Goal: Use online tool/utility: Utilize a website feature to perform a specific function

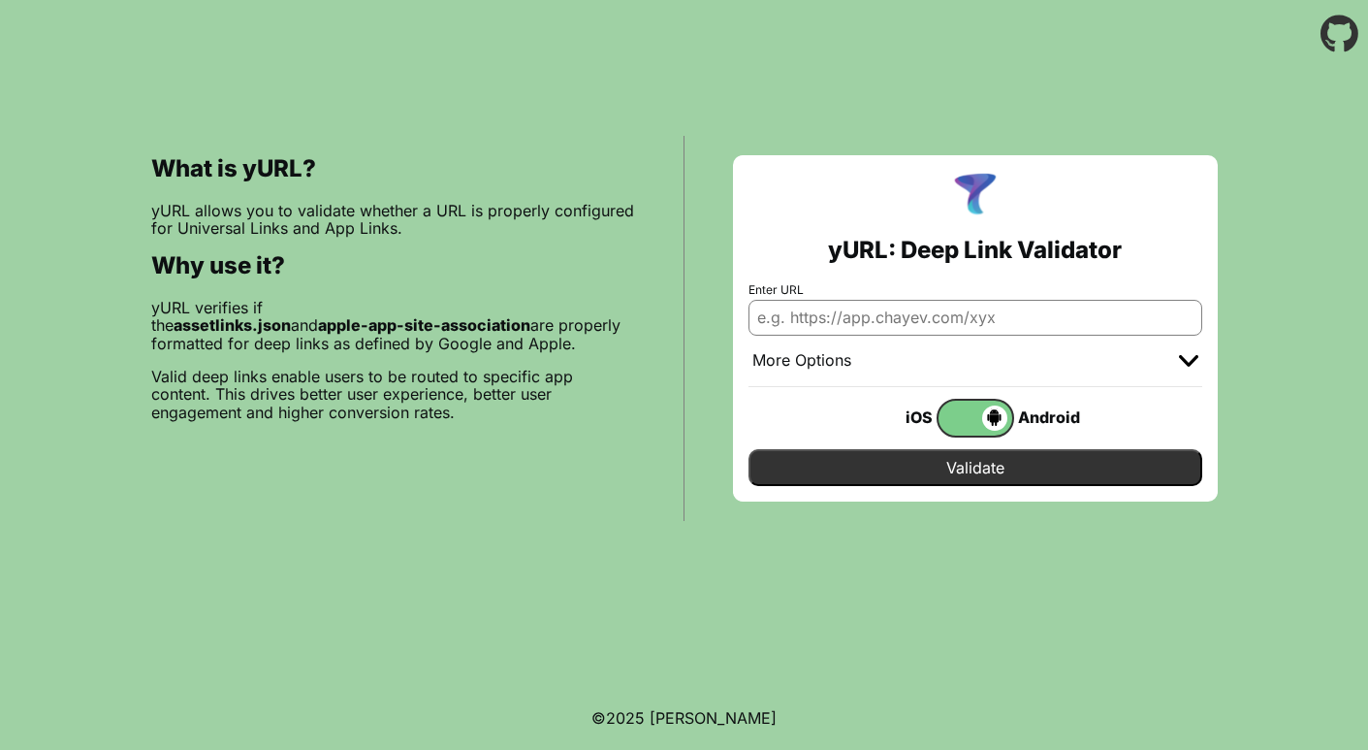
click at [920, 318] on input "Enter URL" at bounding box center [976, 317] width 454 height 35
paste input "https://wowforbeauty.com/"
type input "https://wowforbeauty.com/"
click at [956, 468] on input "Validate" at bounding box center [976, 467] width 454 height 37
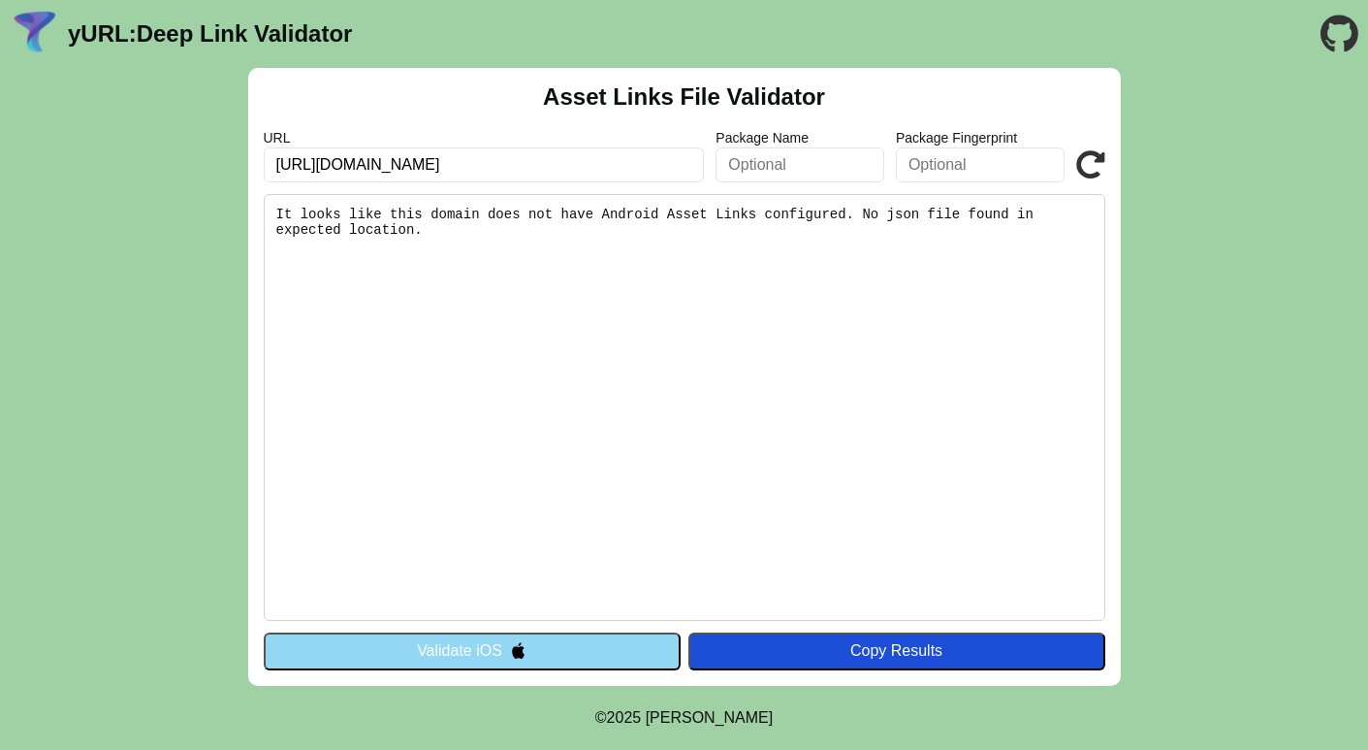
click at [566, 162] on input "[URL][DOMAIN_NAME]" at bounding box center [484, 164] width 441 height 35
type input "[URL][DOMAIN_NAME]"
click button "Validate" at bounding box center [0, 0] width 0 height 0
click at [548, 179] on input "[URL][DOMAIN_NAME]" at bounding box center [484, 164] width 441 height 35
click at [548, 179] on input "https://wowforbeauty.com" at bounding box center [484, 164] width 441 height 35
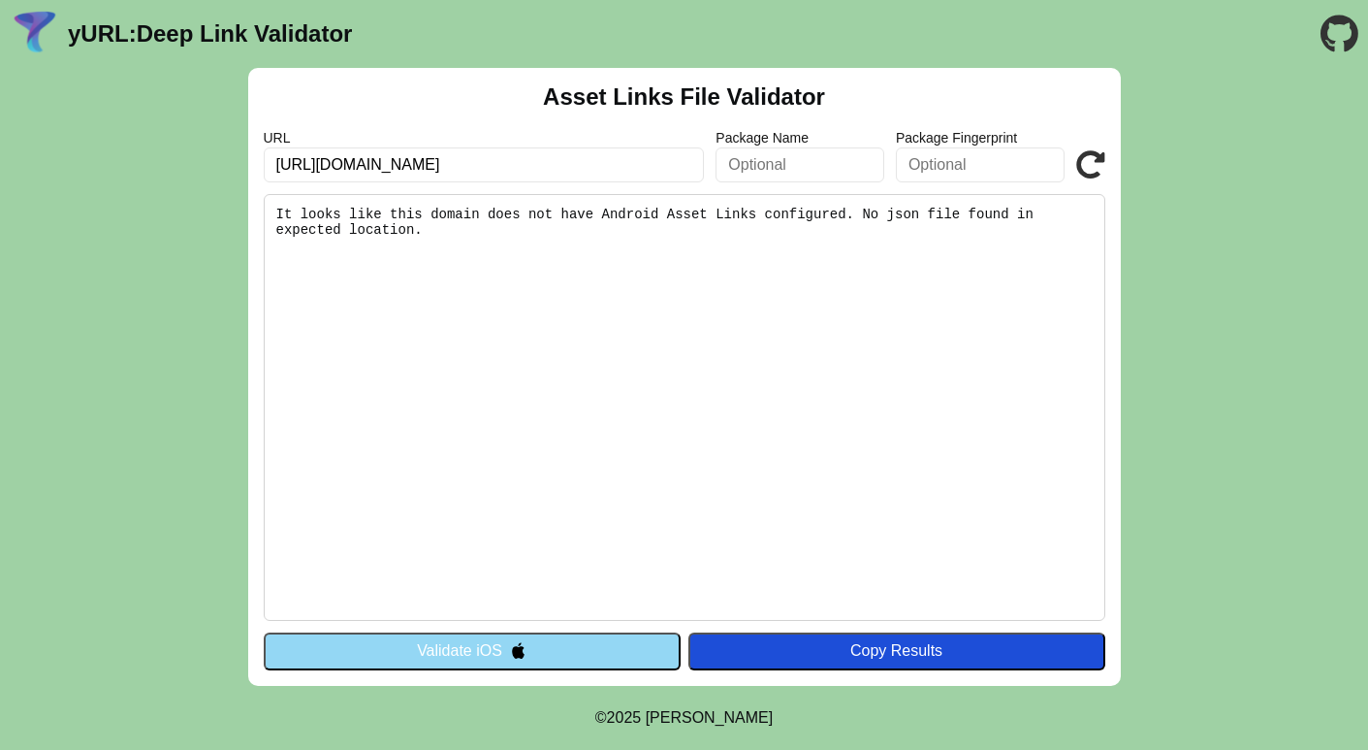
click at [548, 179] on input "https://wowforbeauty.com" at bounding box center [484, 164] width 441 height 35
paste input "al3bor-telecom.com/"
type input "https://al3bor-telecom.com"
click button "Validate" at bounding box center [0, 0] width 0 height 0
